Goal: Task Accomplishment & Management: Manage account settings

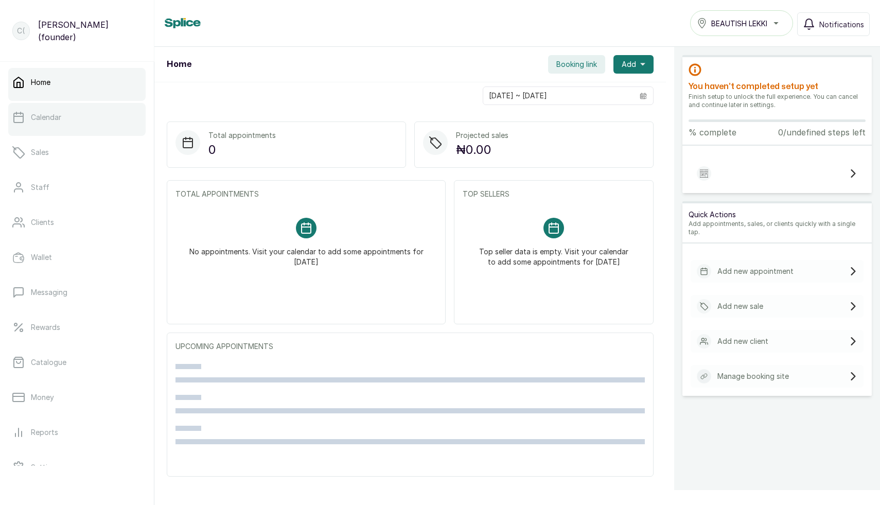
click at [39, 123] on link "Calendar" at bounding box center [76, 117] width 137 height 29
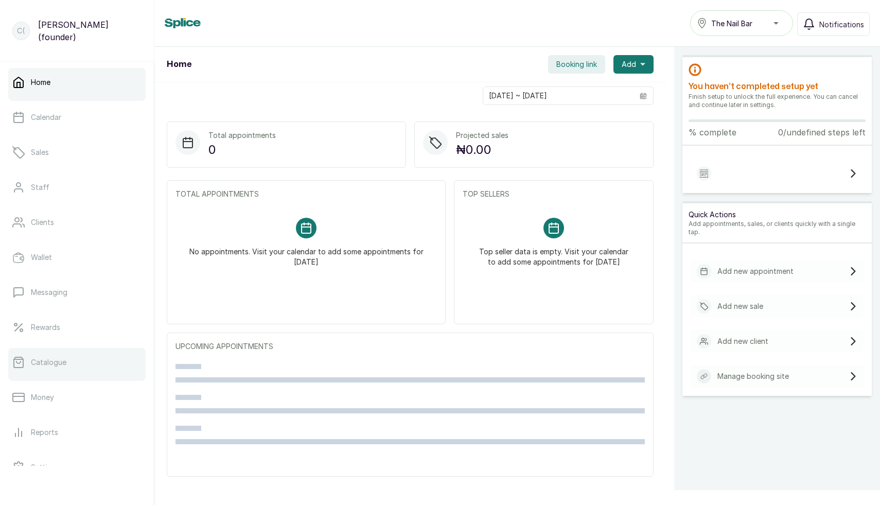
scroll to position [92, 0]
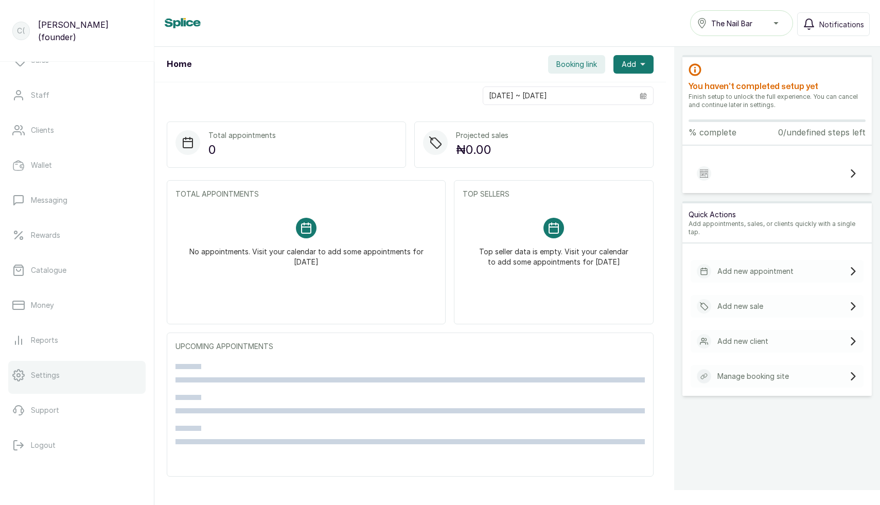
click at [53, 374] on p "Settings" at bounding box center [45, 375] width 29 height 10
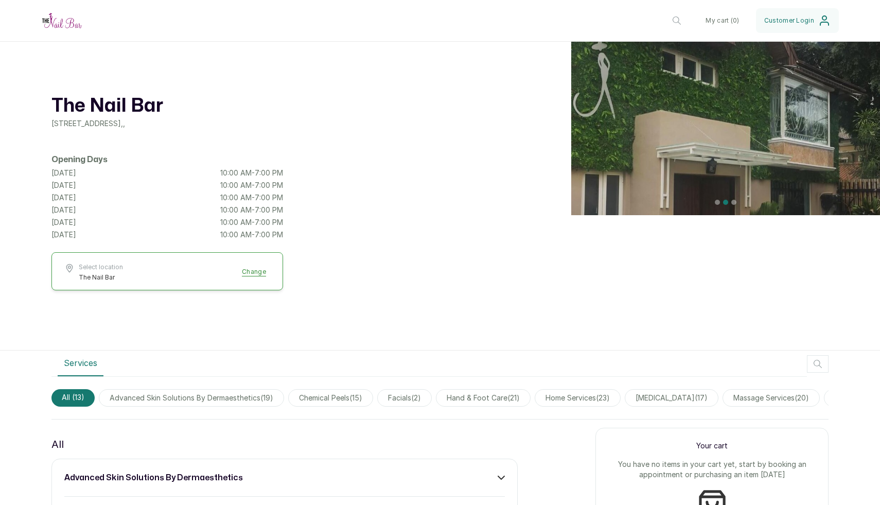
click at [728, 200] on label at bounding box center [725, 202] width 5 height 5
click at [723, 200] on input "radio" at bounding box center [723, 200] width 0 height 0
click at [741, 203] on div at bounding box center [725, 202] width 309 height 8
click at [736, 203] on label at bounding box center [734, 202] width 5 height 5
click at [732, 200] on input "radio" at bounding box center [732, 200] width 0 height 0
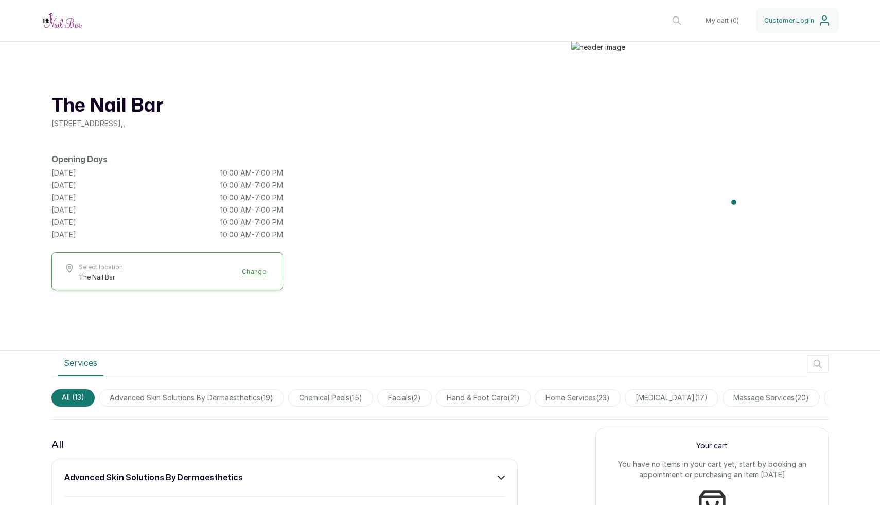
click at [671, 271] on div at bounding box center [725, 196] width 309 height 308
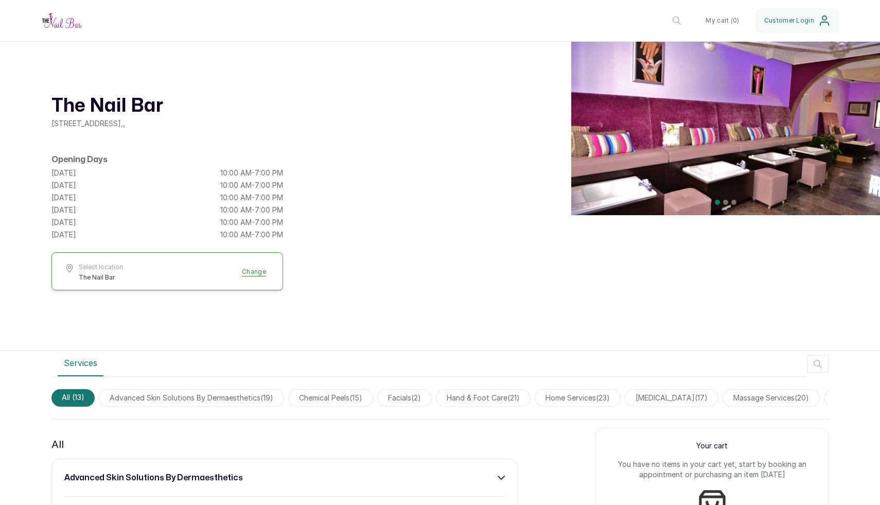
click at [596, 274] on div at bounding box center [725, 196] width 309 height 308
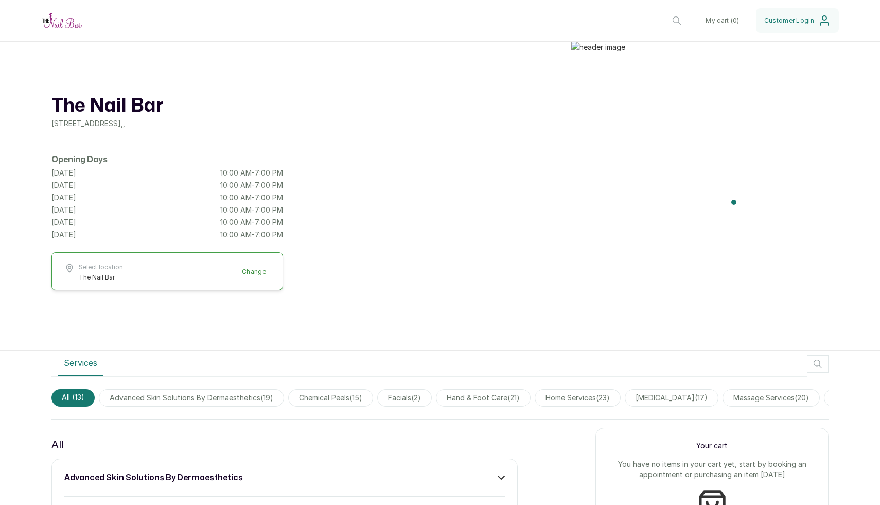
click at [641, 292] on div at bounding box center [725, 196] width 309 height 308
